Goal: Information Seeking & Learning: Check status

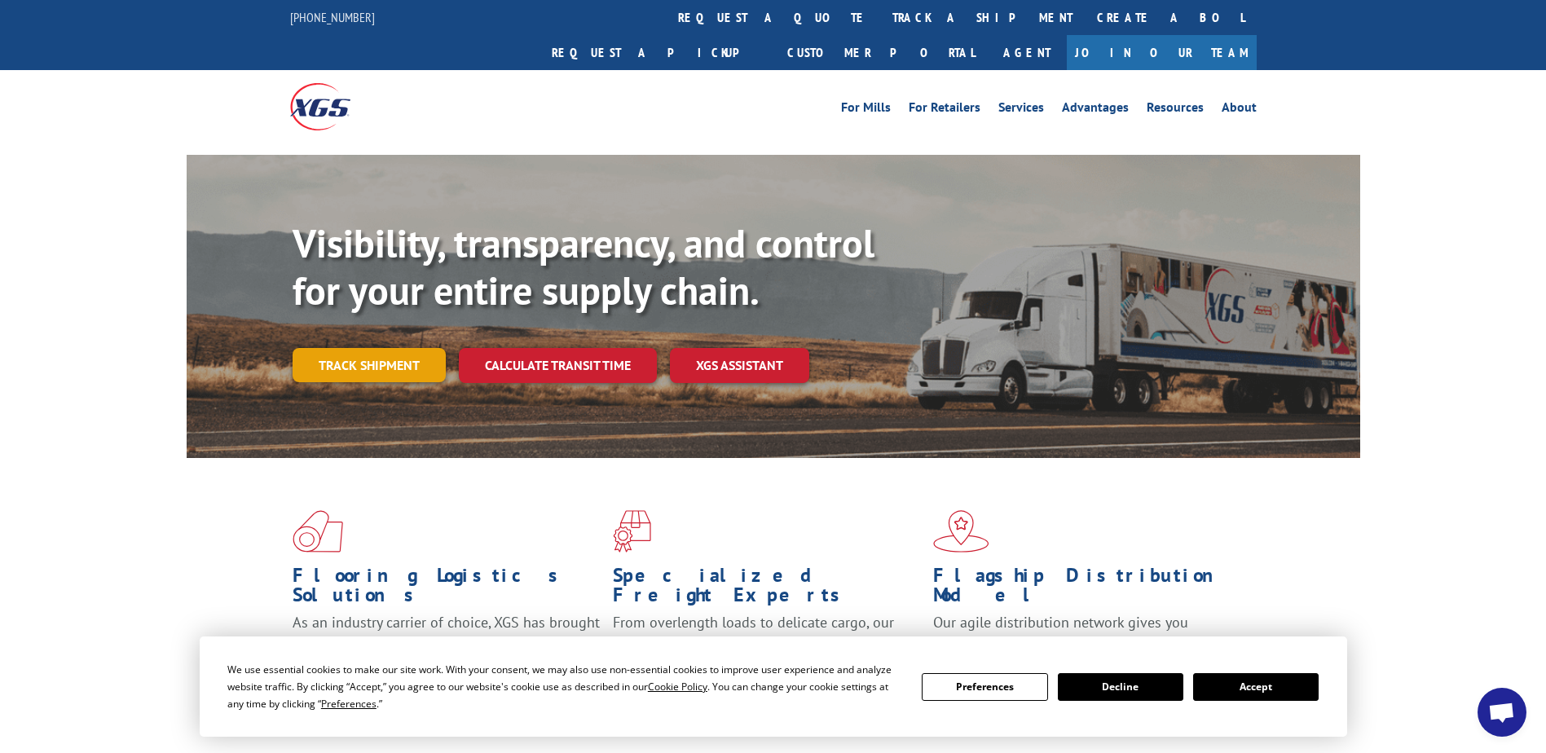
click at [389, 348] on link "Track shipment" at bounding box center [369, 365] width 153 height 34
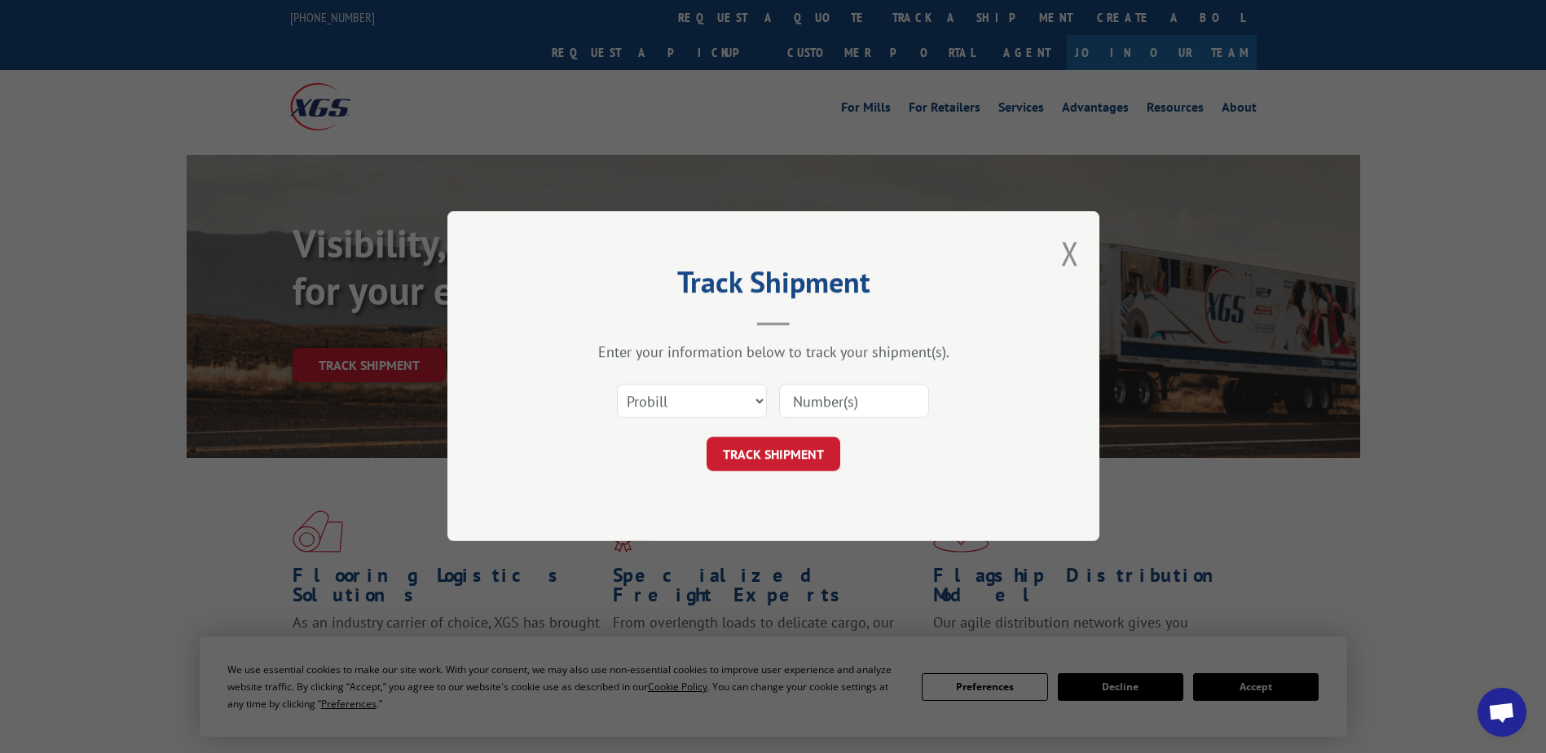
click at [849, 400] on input at bounding box center [854, 402] width 150 height 34
paste input "17685529"
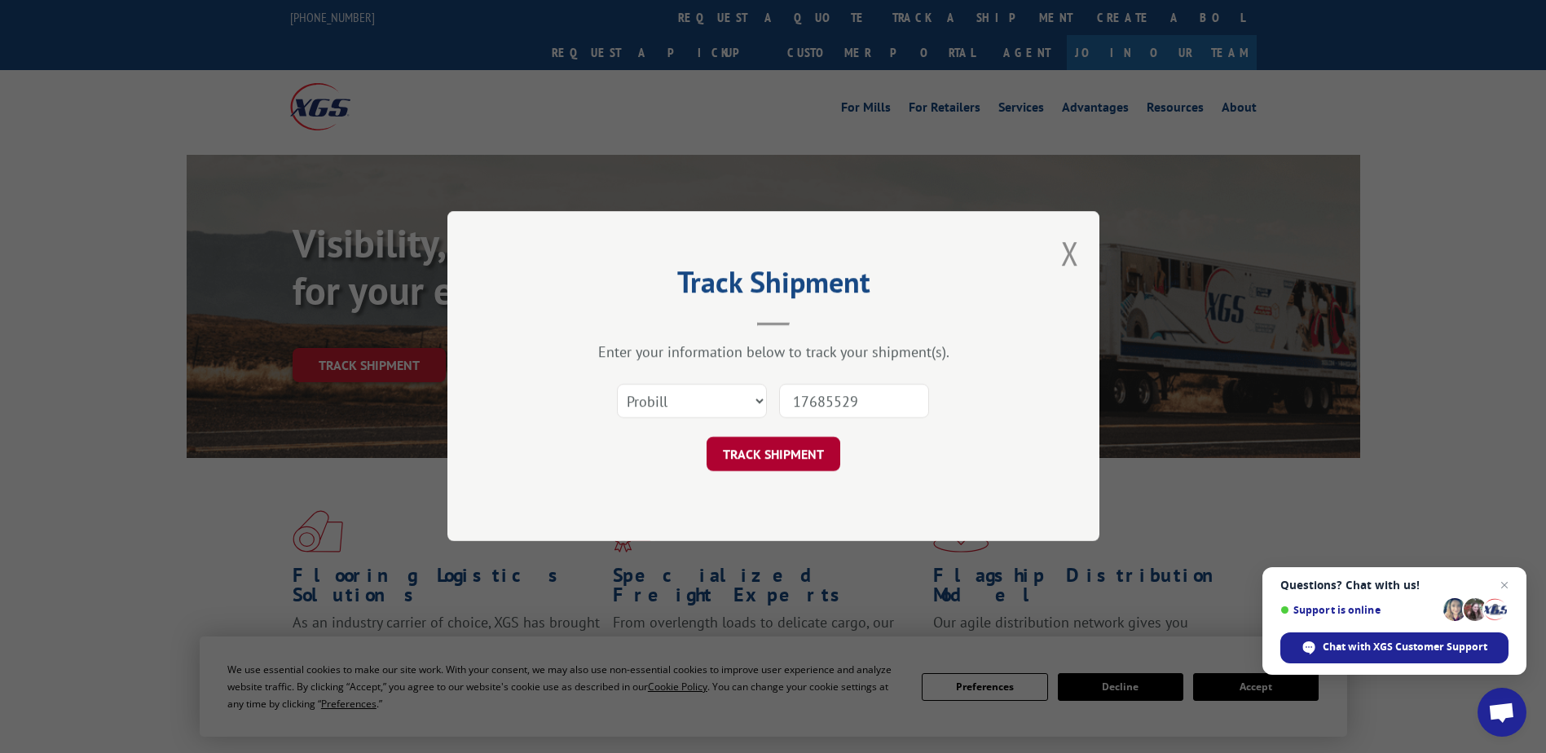
type input "17685529"
click at [784, 444] on button "TRACK SHIPMENT" at bounding box center [773, 455] width 134 height 34
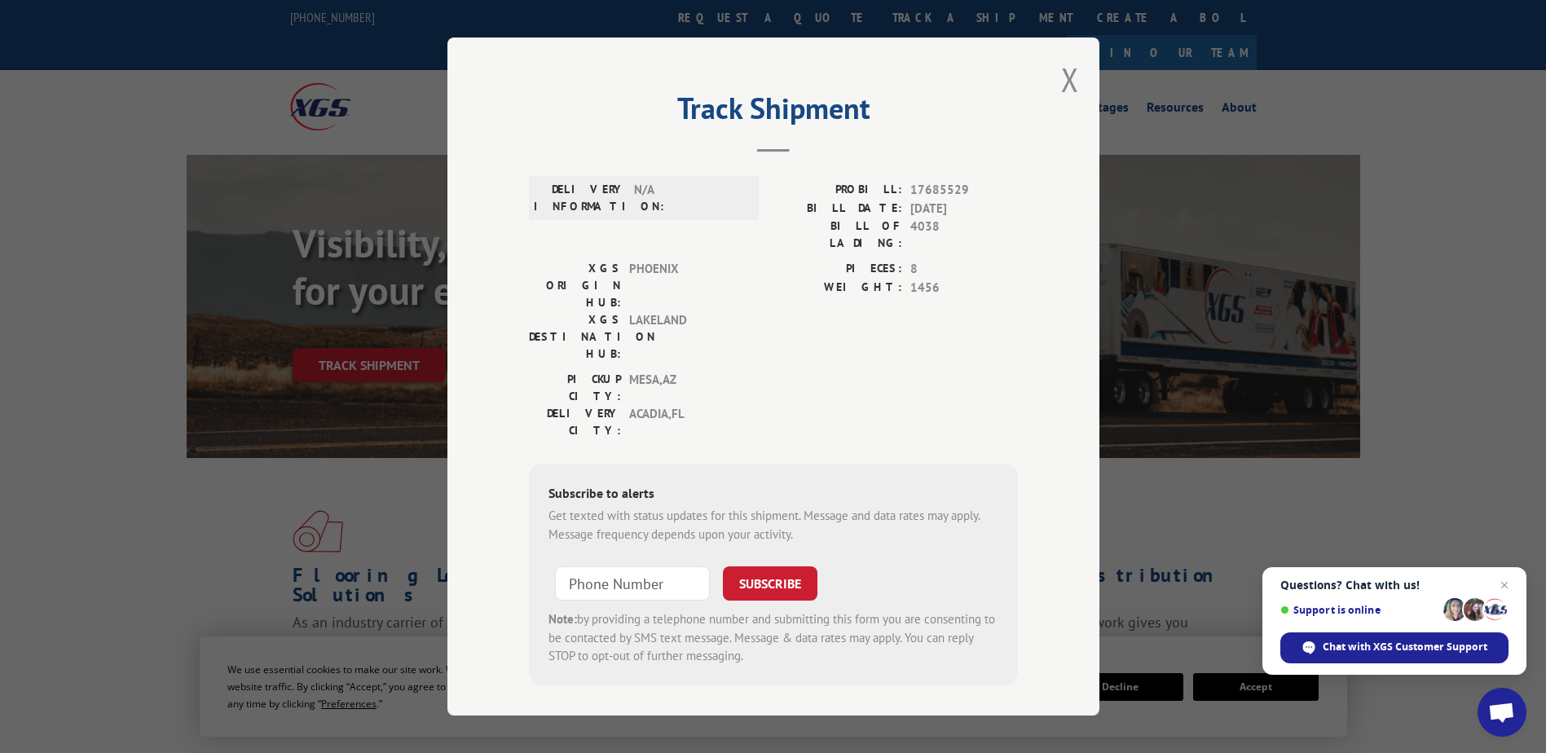
scroll to position [244, 0]
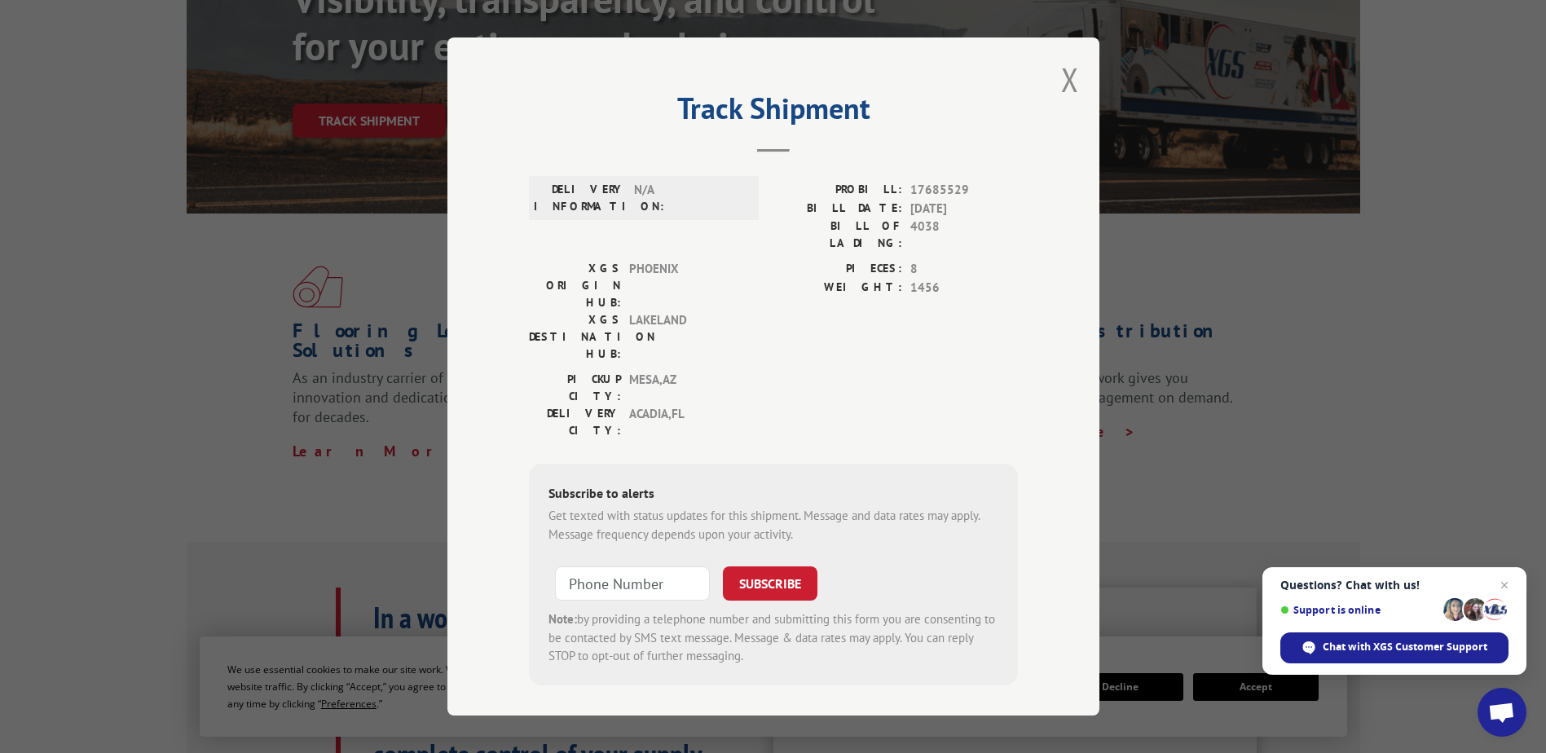
drag, startPoint x: 1067, startPoint y: 82, endPoint x: 1046, endPoint y: 175, distance: 95.3
click at [1068, 82] on button "Close modal" at bounding box center [1070, 79] width 18 height 43
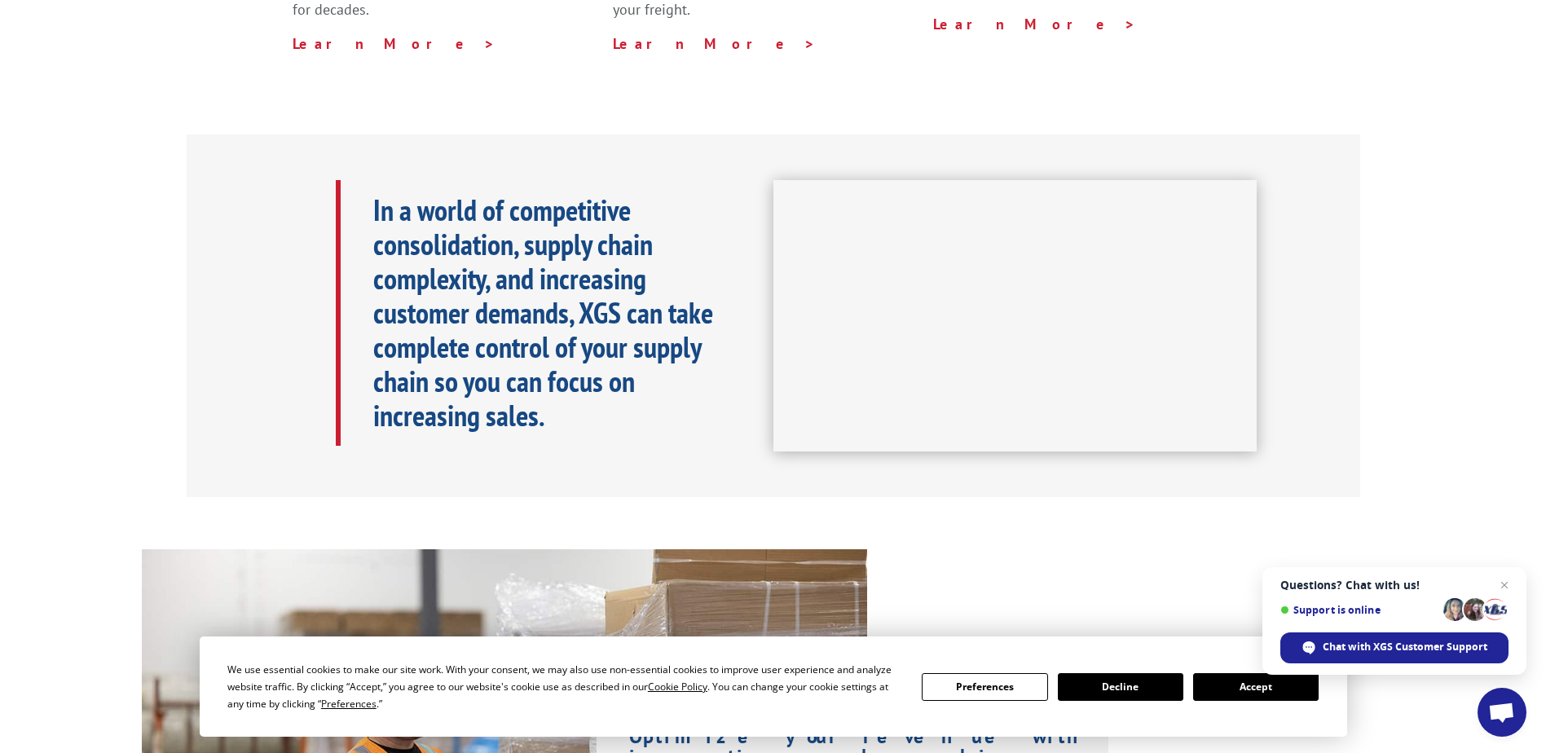
scroll to position [163, 0]
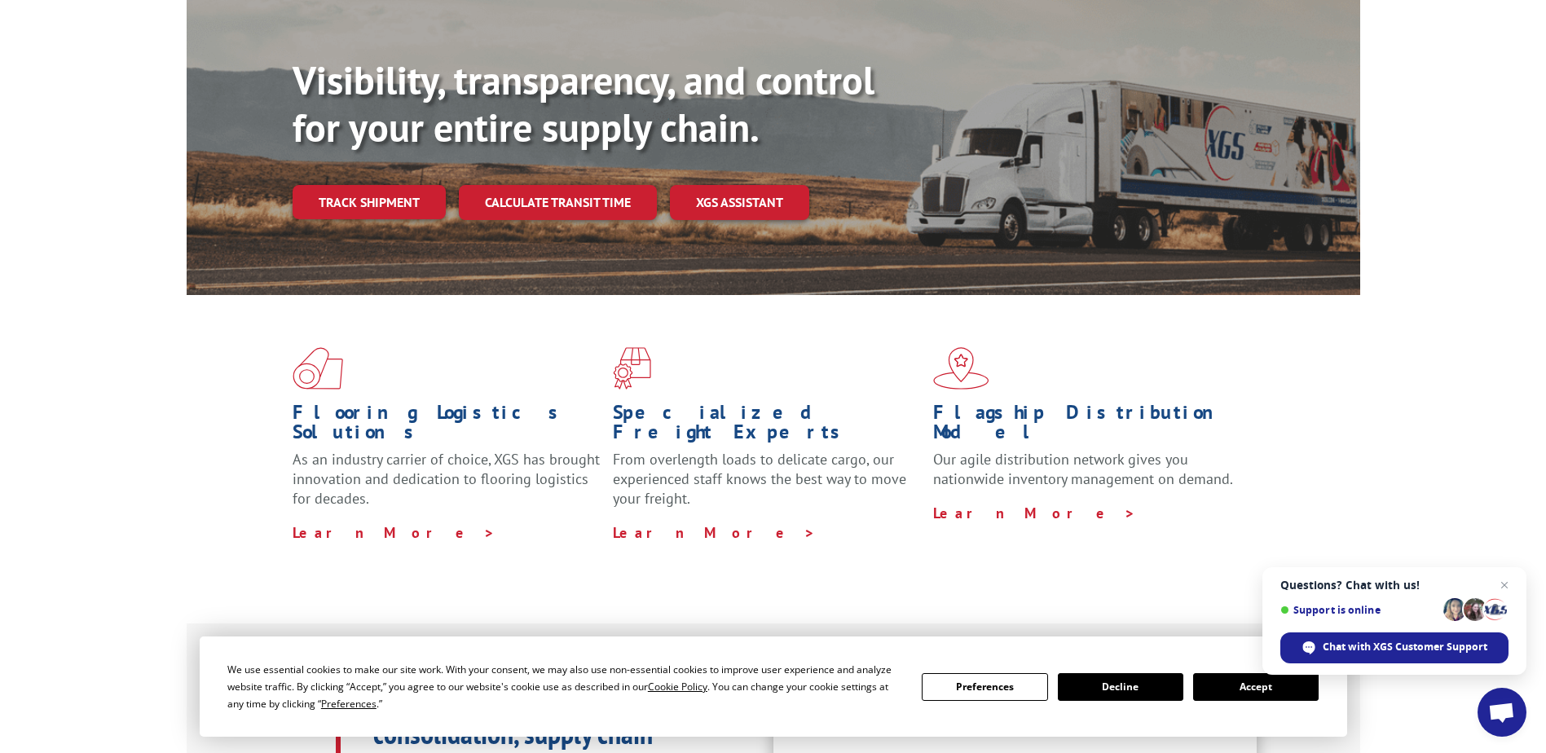
click at [389, 185] on link "Track shipment" at bounding box center [369, 202] width 153 height 34
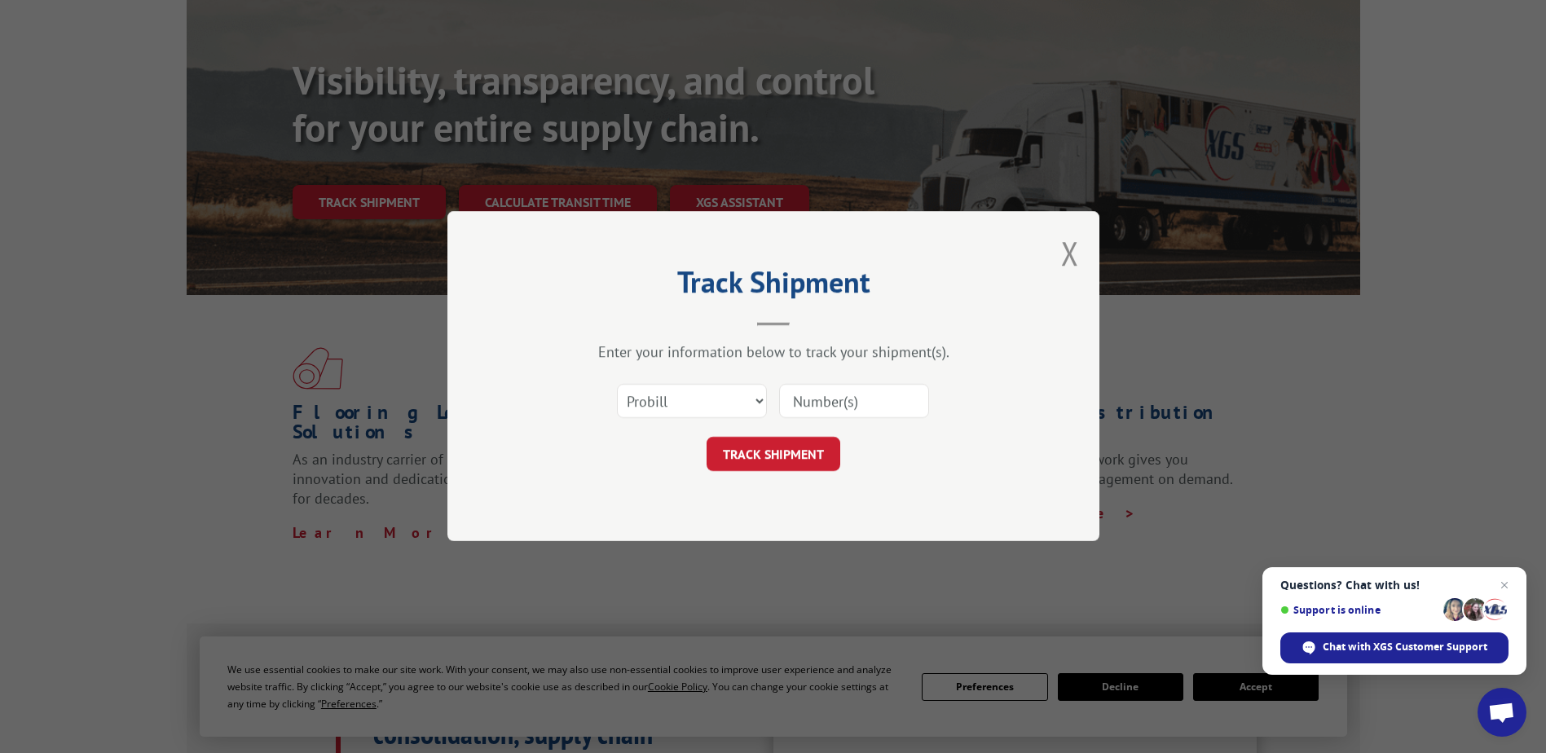
click at [817, 398] on input at bounding box center [854, 402] width 150 height 34
paste input "17685529"
type input "17685529"
click at [771, 458] on button "TRACK SHIPMENT" at bounding box center [773, 455] width 134 height 34
